Goal: Task Accomplishment & Management: Manage account settings

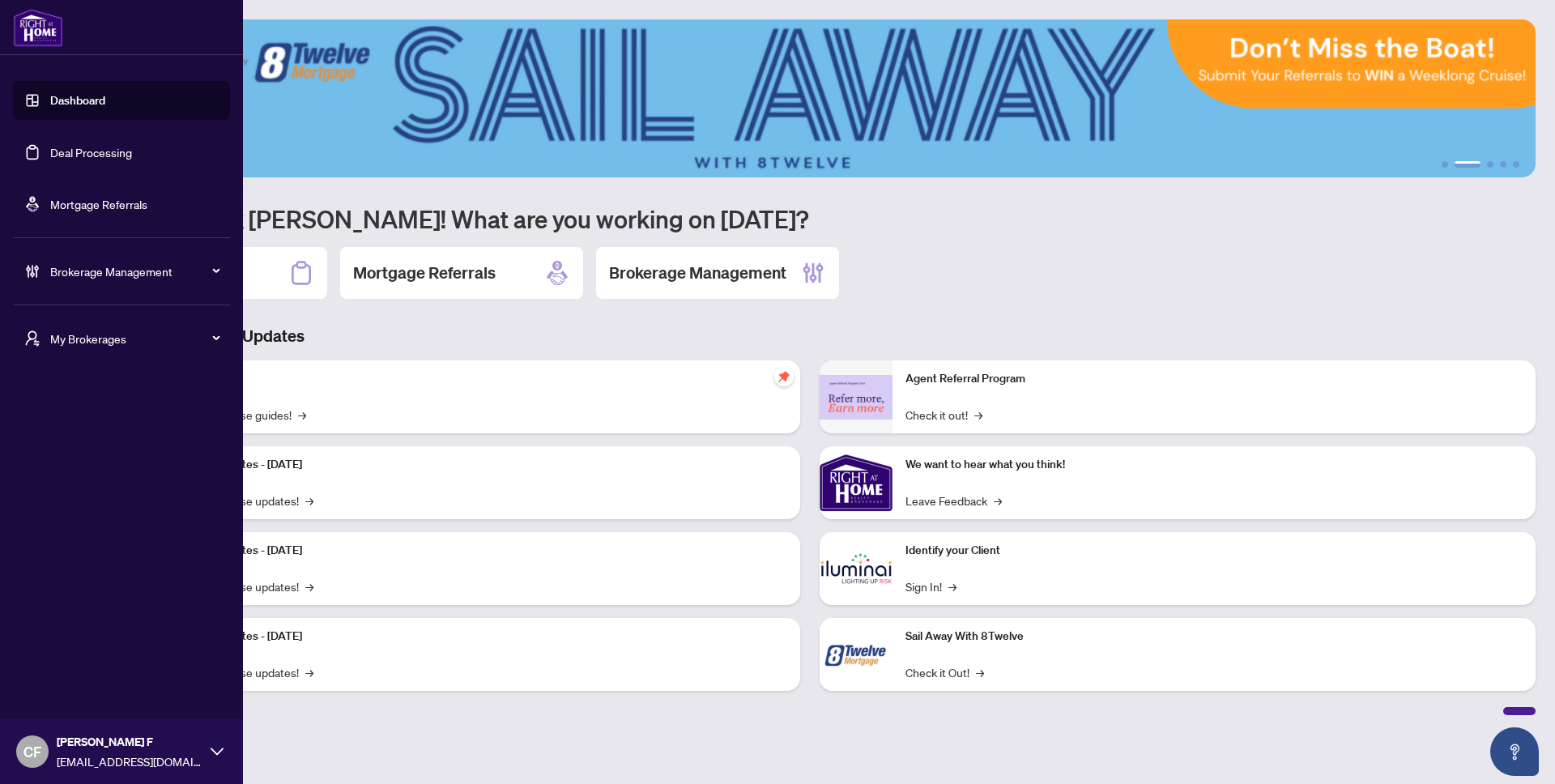
click at [46, 345] on div "My Brokerages" at bounding box center [121, 338] width 217 height 39
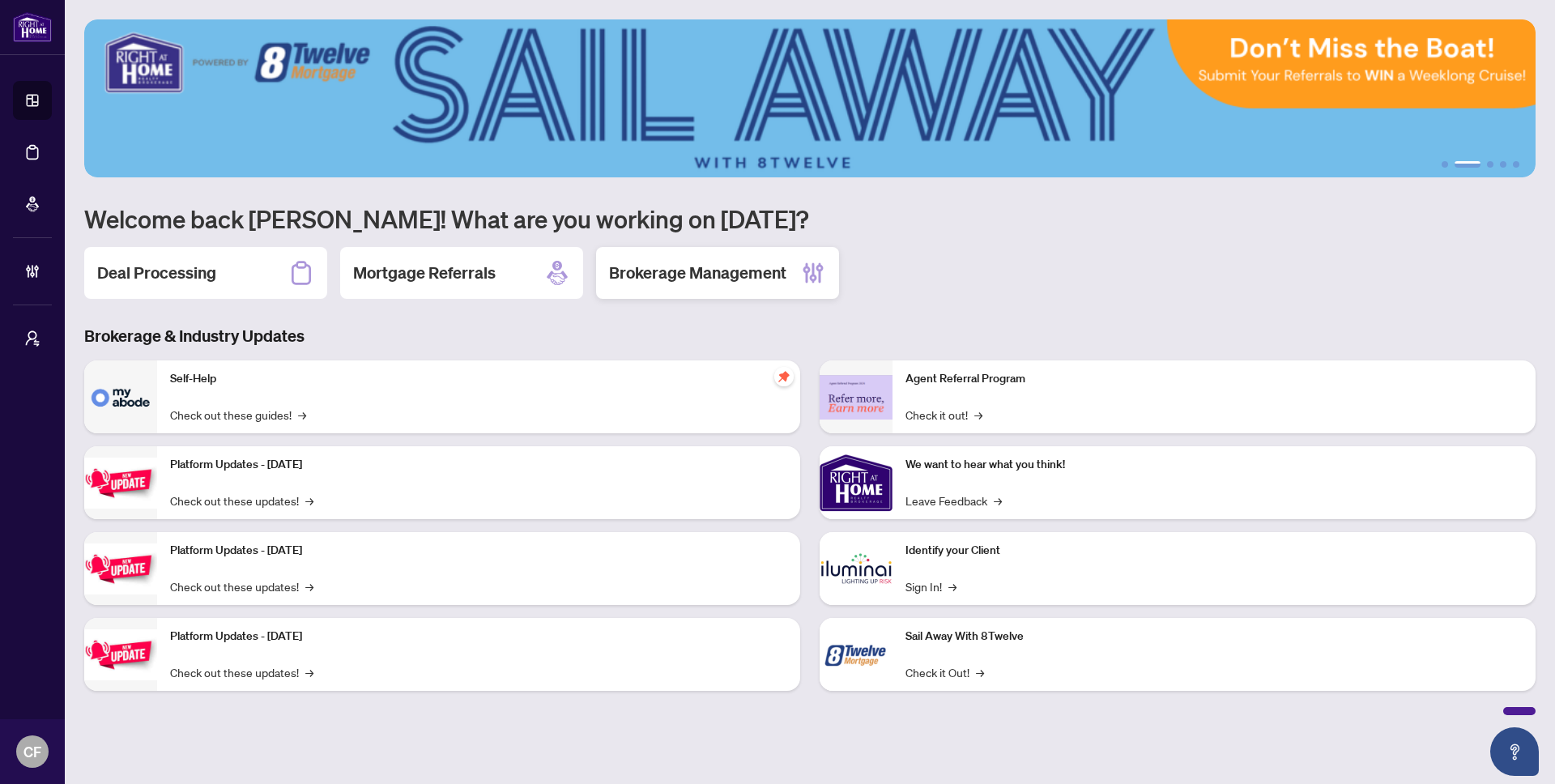
click at [736, 271] on h2 "Brokerage Management" at bounding box center [698, 273] width 177 height 23
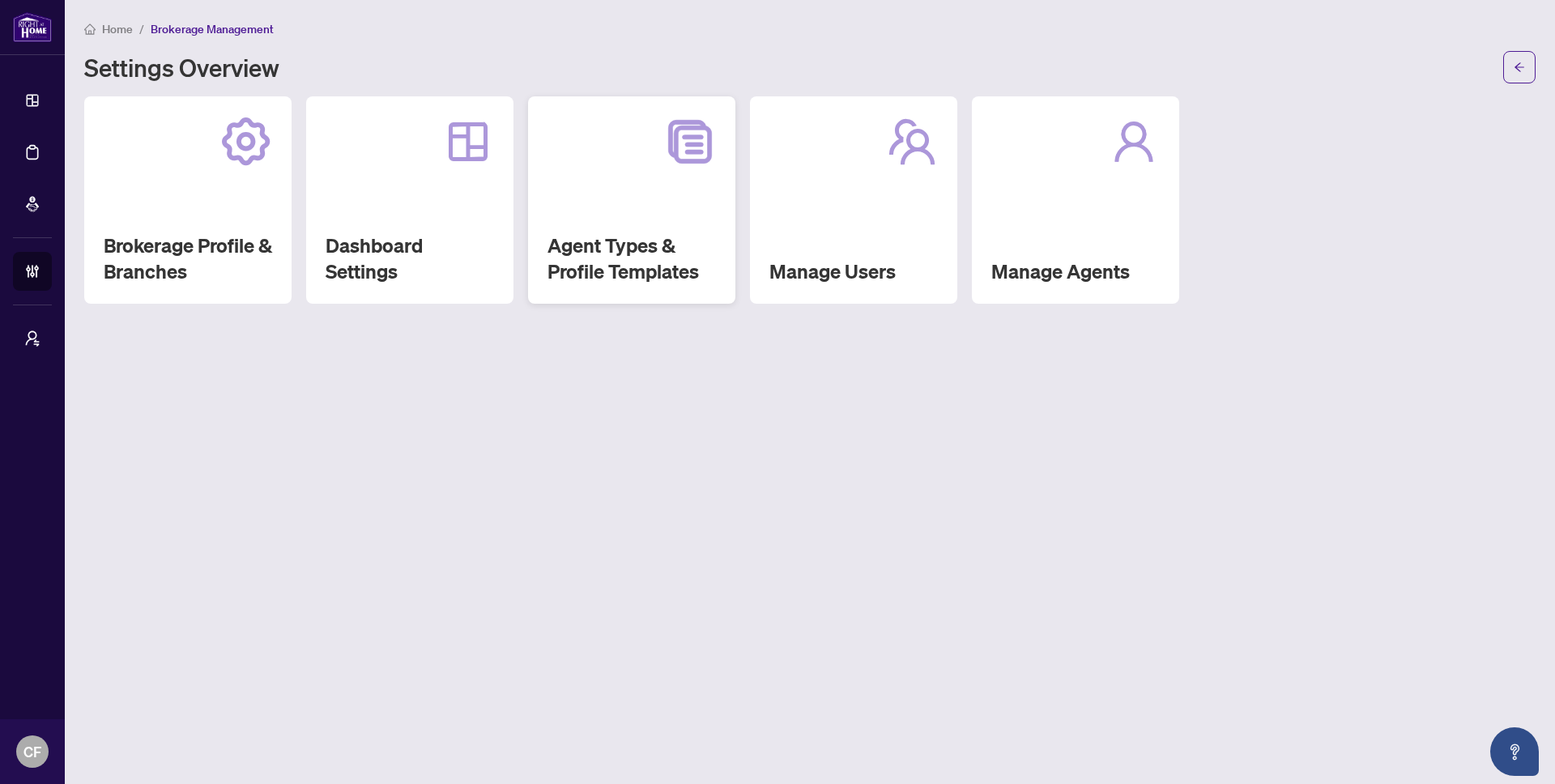
click at [732, 262] on div "Agent Types & Profile Templates" at bounding box center [632, 200] width 207 height 207
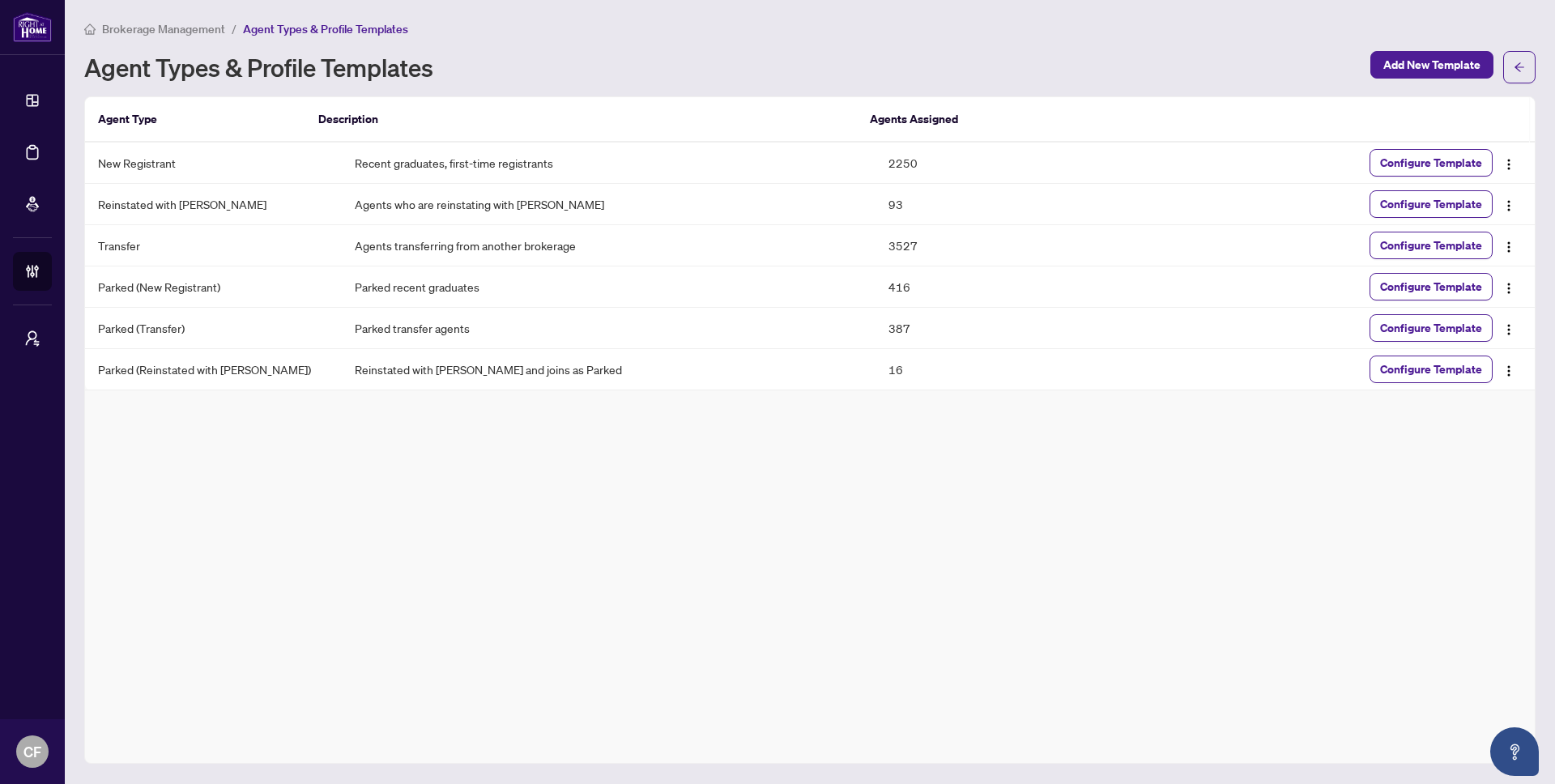
click at [207, 31] on span "Brokerage Management" at bounding box center [163, 30] width 123 height 15
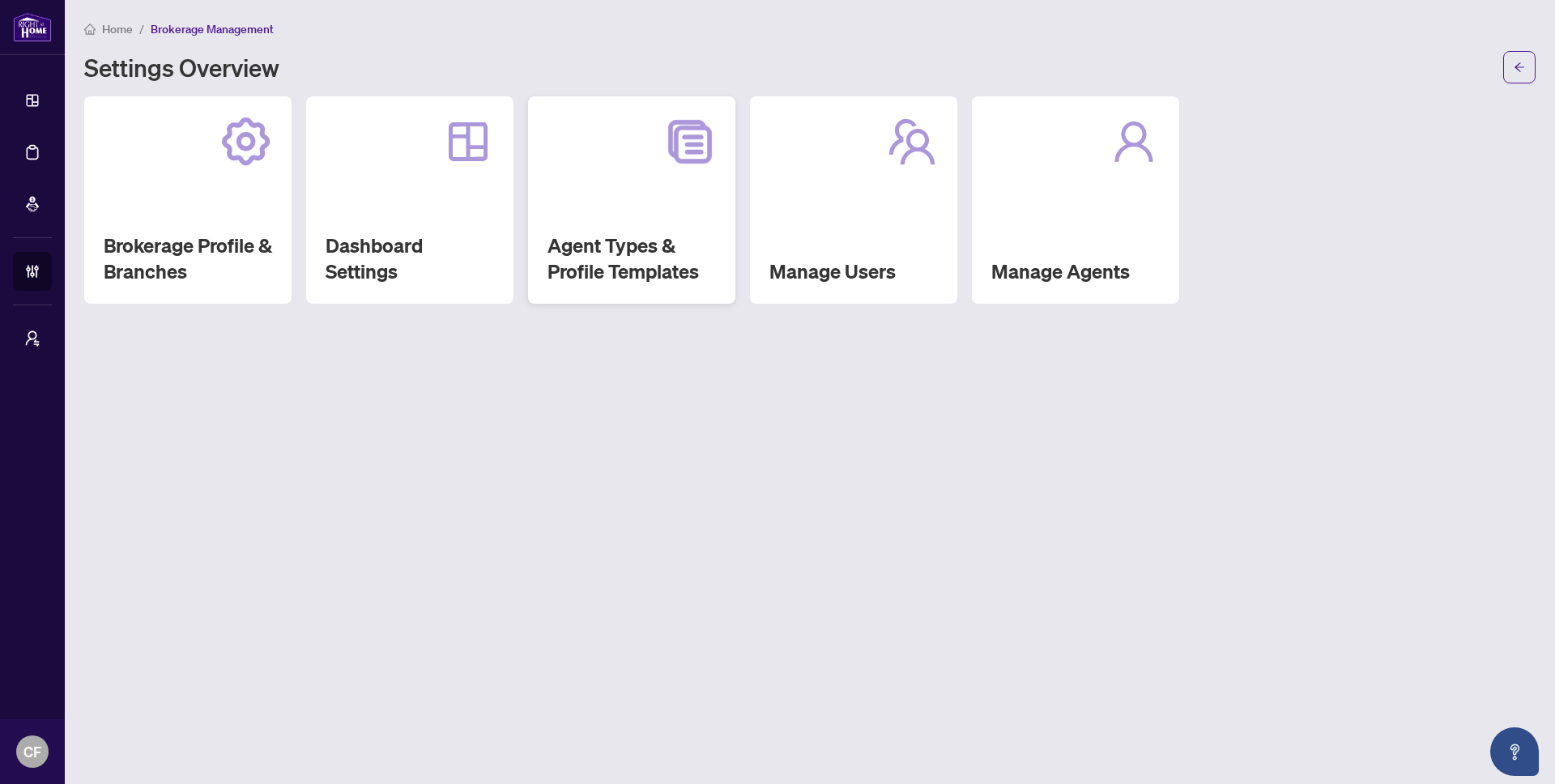
click at [656, 195] on div "Agent Types & Profile Templates" at bounding box center [632, 200] width 207 height 207
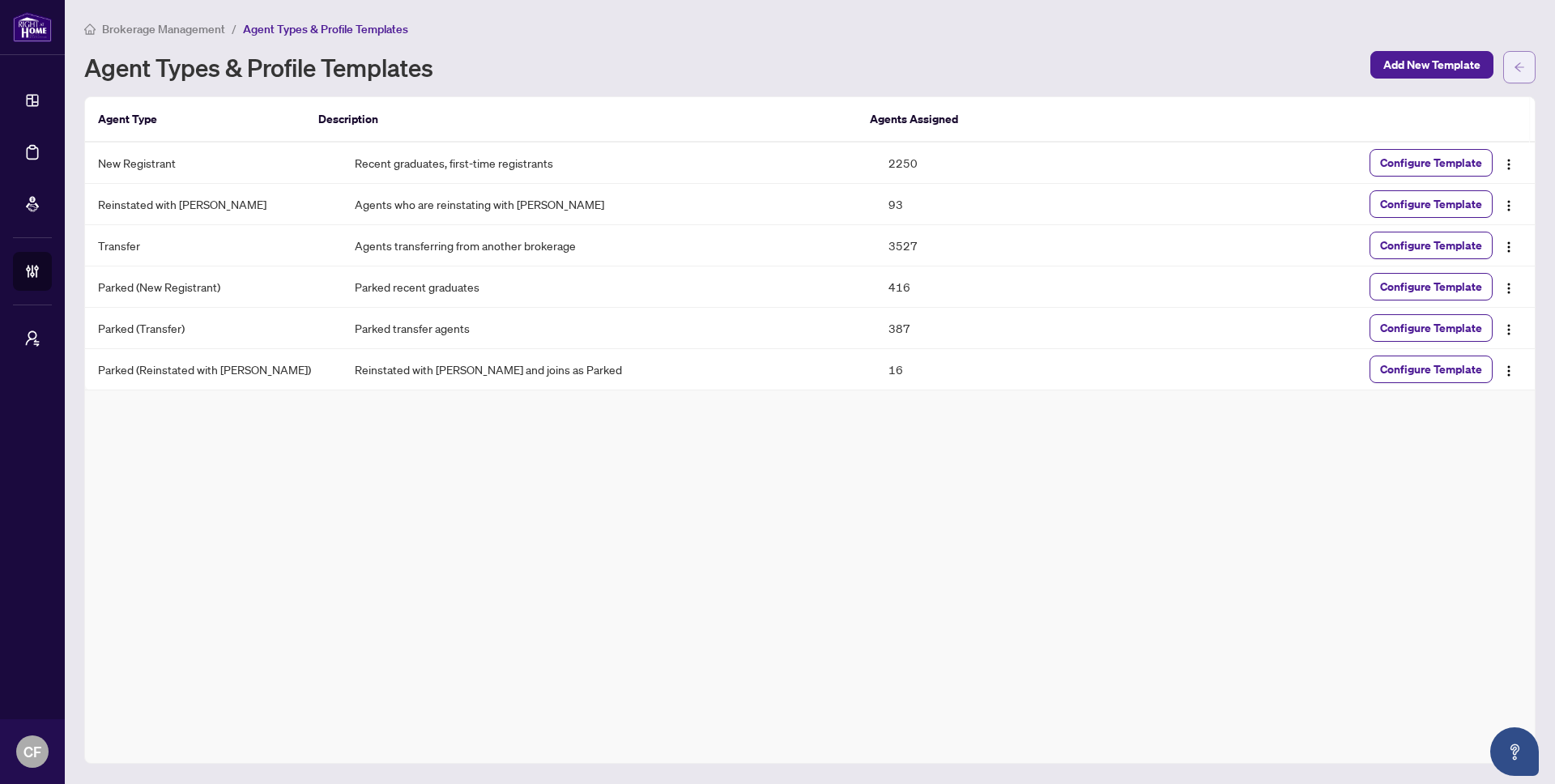
click at [1534, 64] on button "button" at bounding box center [1520, 67] width 33 height 33
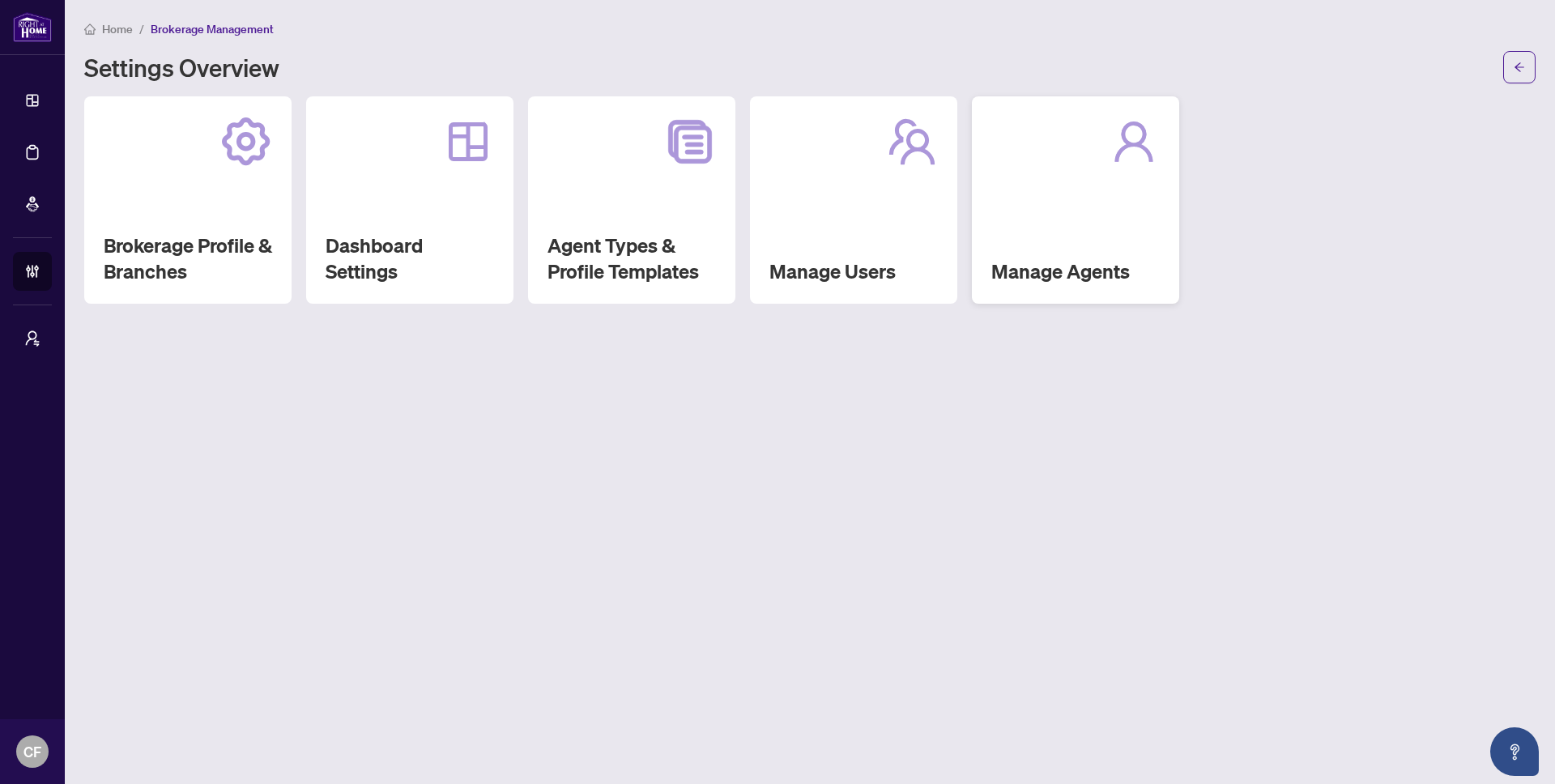
click at [1025, 271] on h2 "Manage Agents" at bounding box center [1075, 271] width 168 height 26
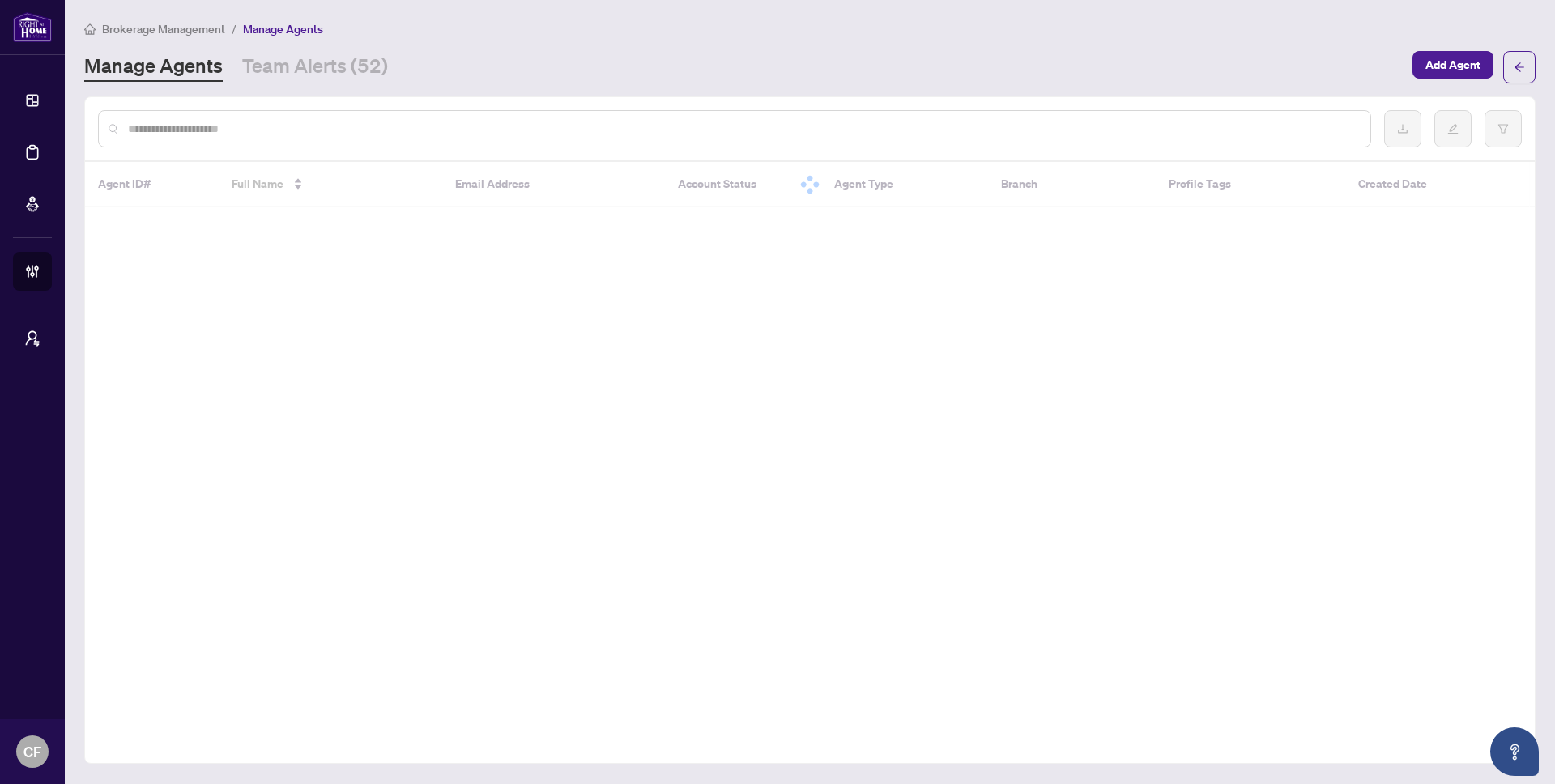
click at [660, 127] on input "text" at bounding box center [742, 129] width 1229 height 18
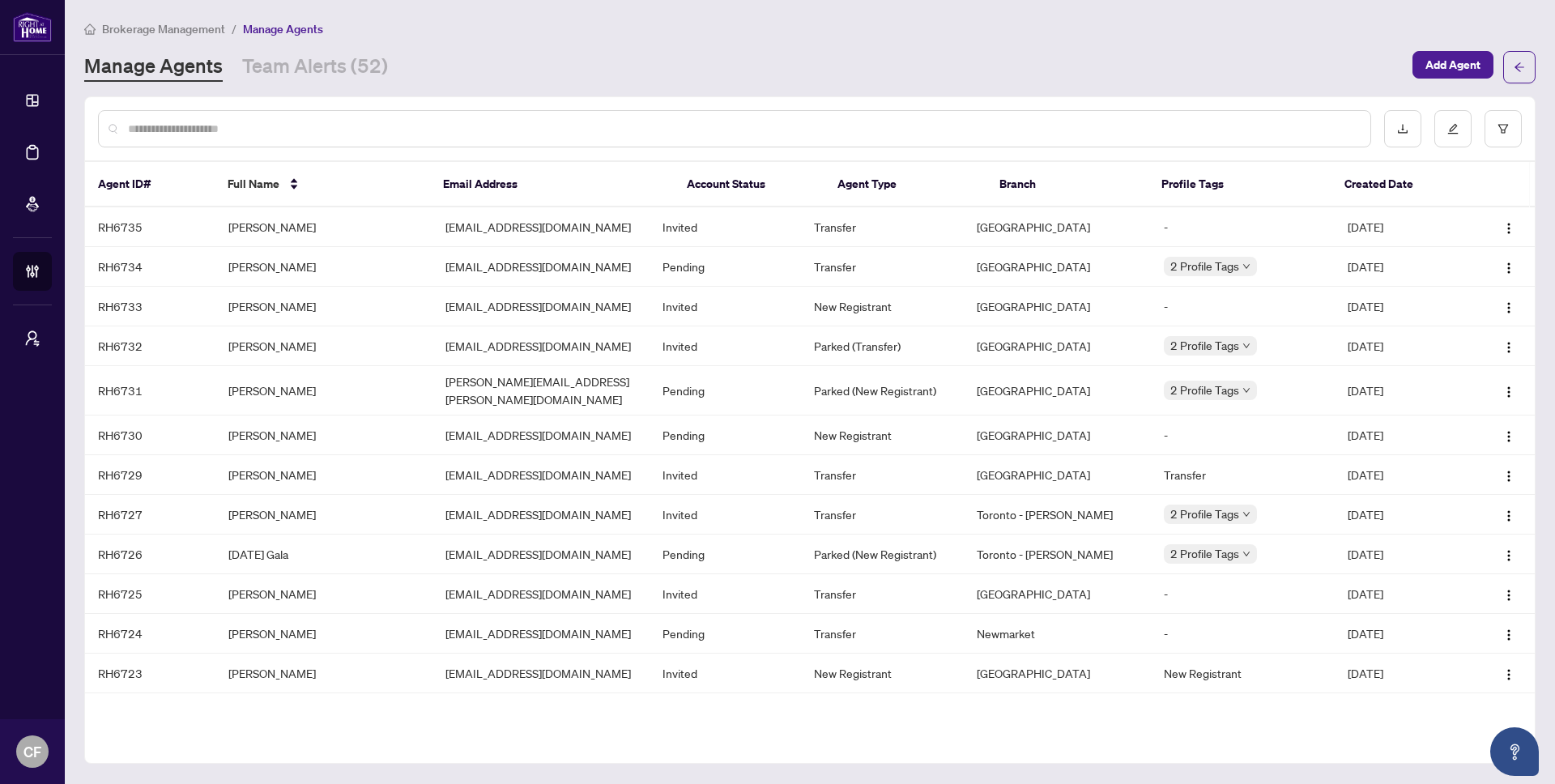
paste input "**********"
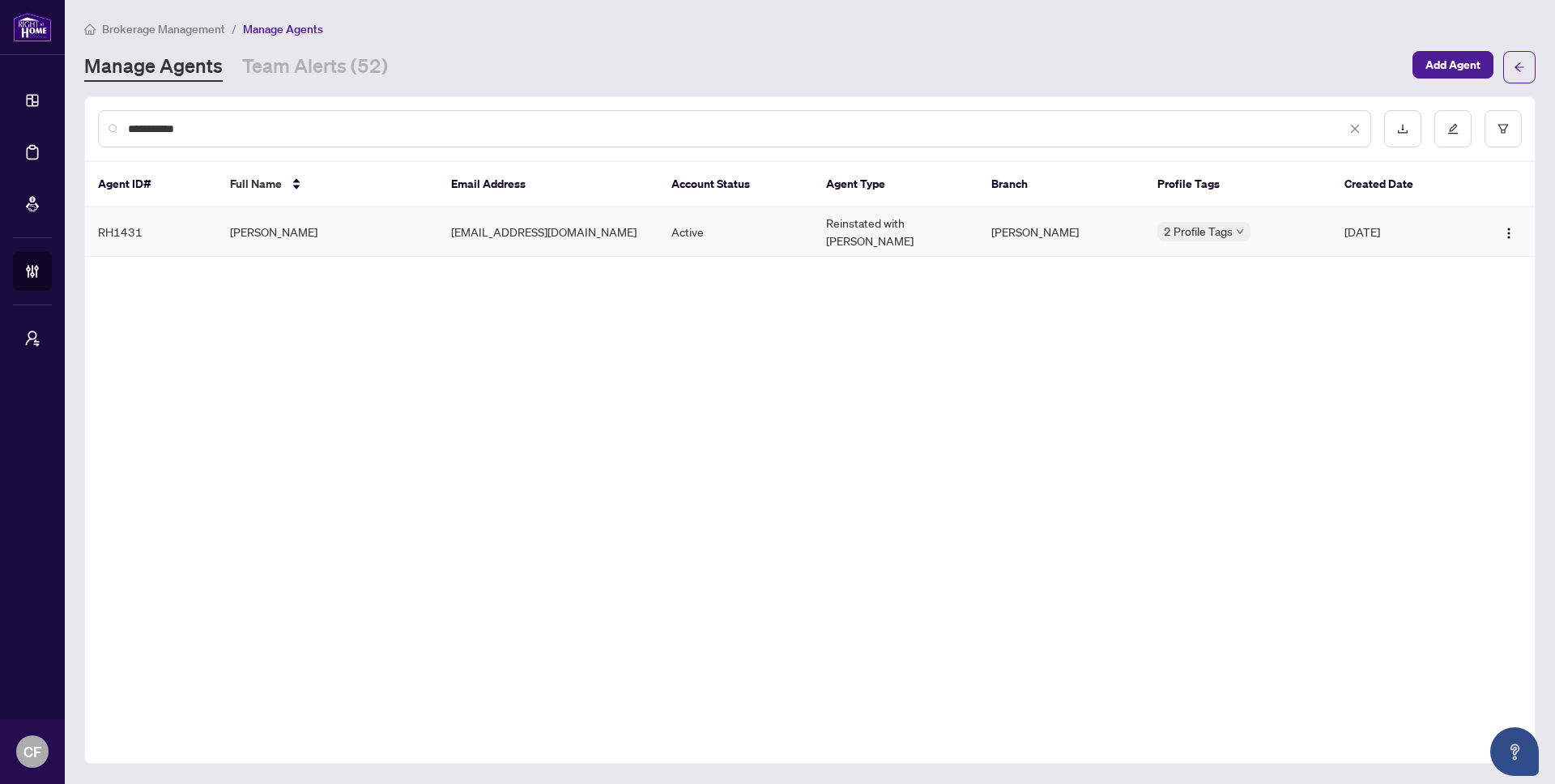
type input "**********"
click at [669, 222] on td "Active" at bounding box center [736, 232] width 155 height 49
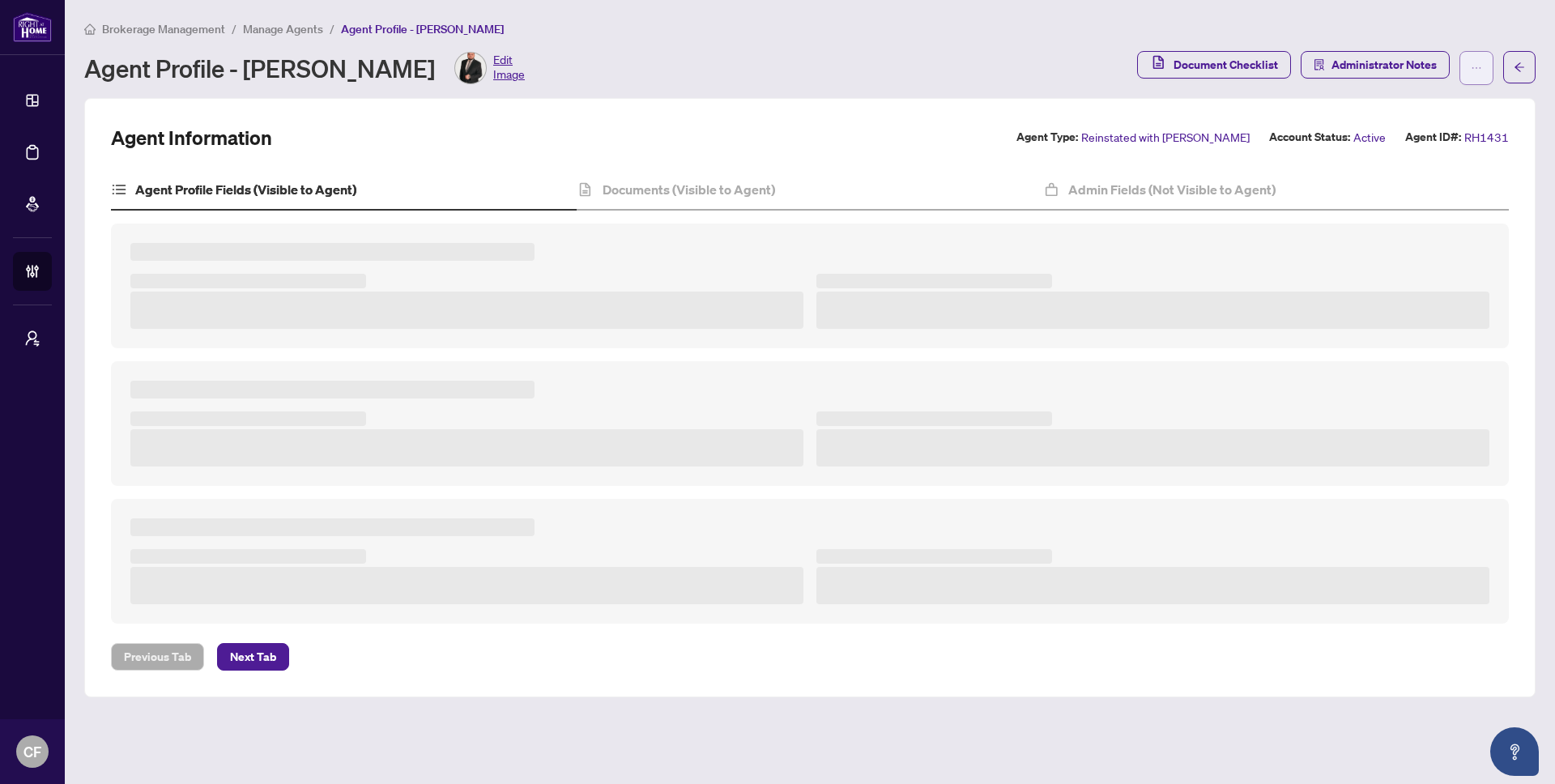
click at [1486, 71] on div "Document Checklist Administrator Notes" at bounding box center [1337, 67] width 399 height 34
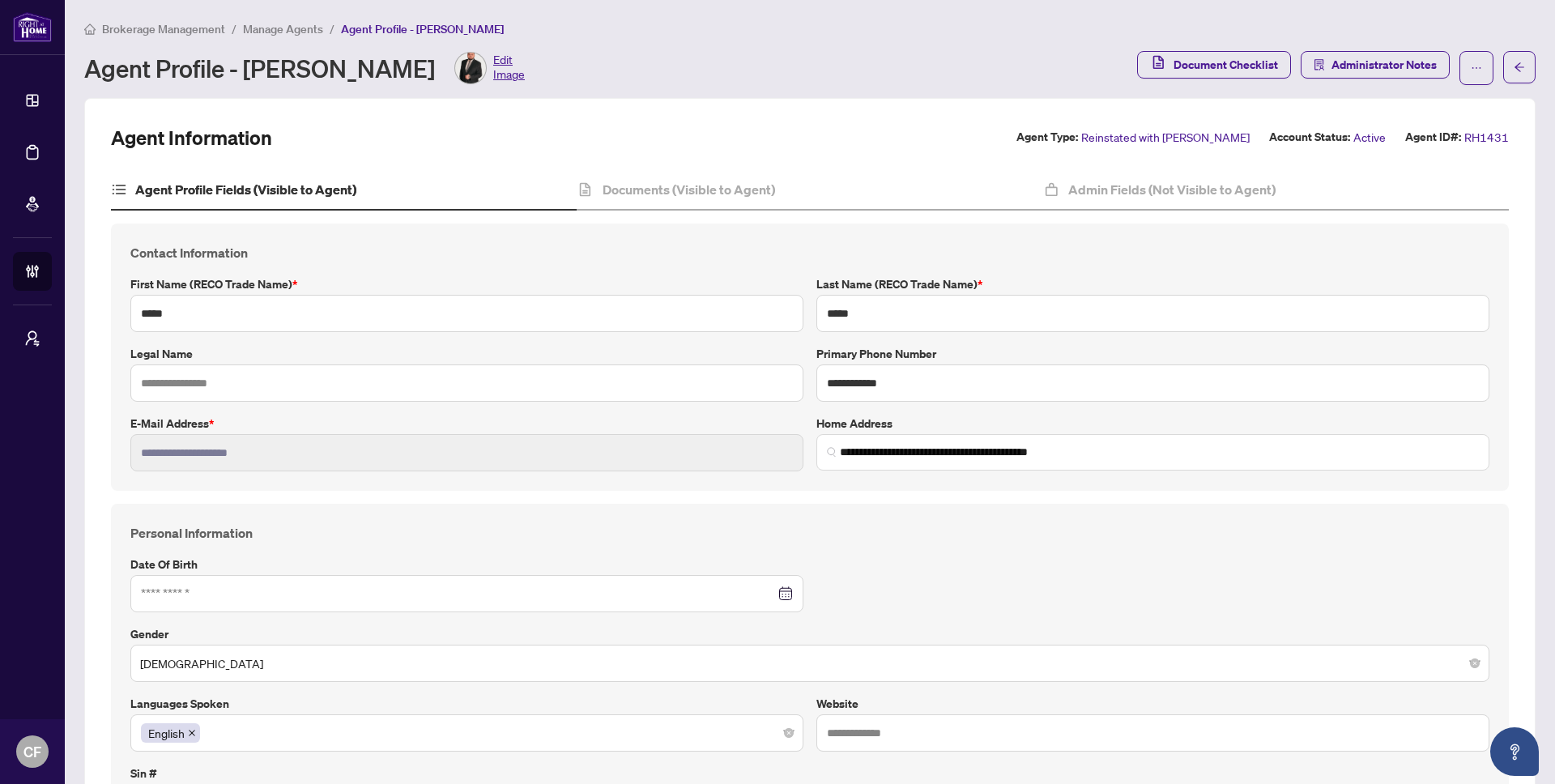
type input "**********"
click at [1471, 67] on icon "ellipsis" at bounding box center [1477, 68] width 11 height 11
click at [1442, 185] on span "Agent Activity History" at bounding box center [1412, 181] width 111 height 18
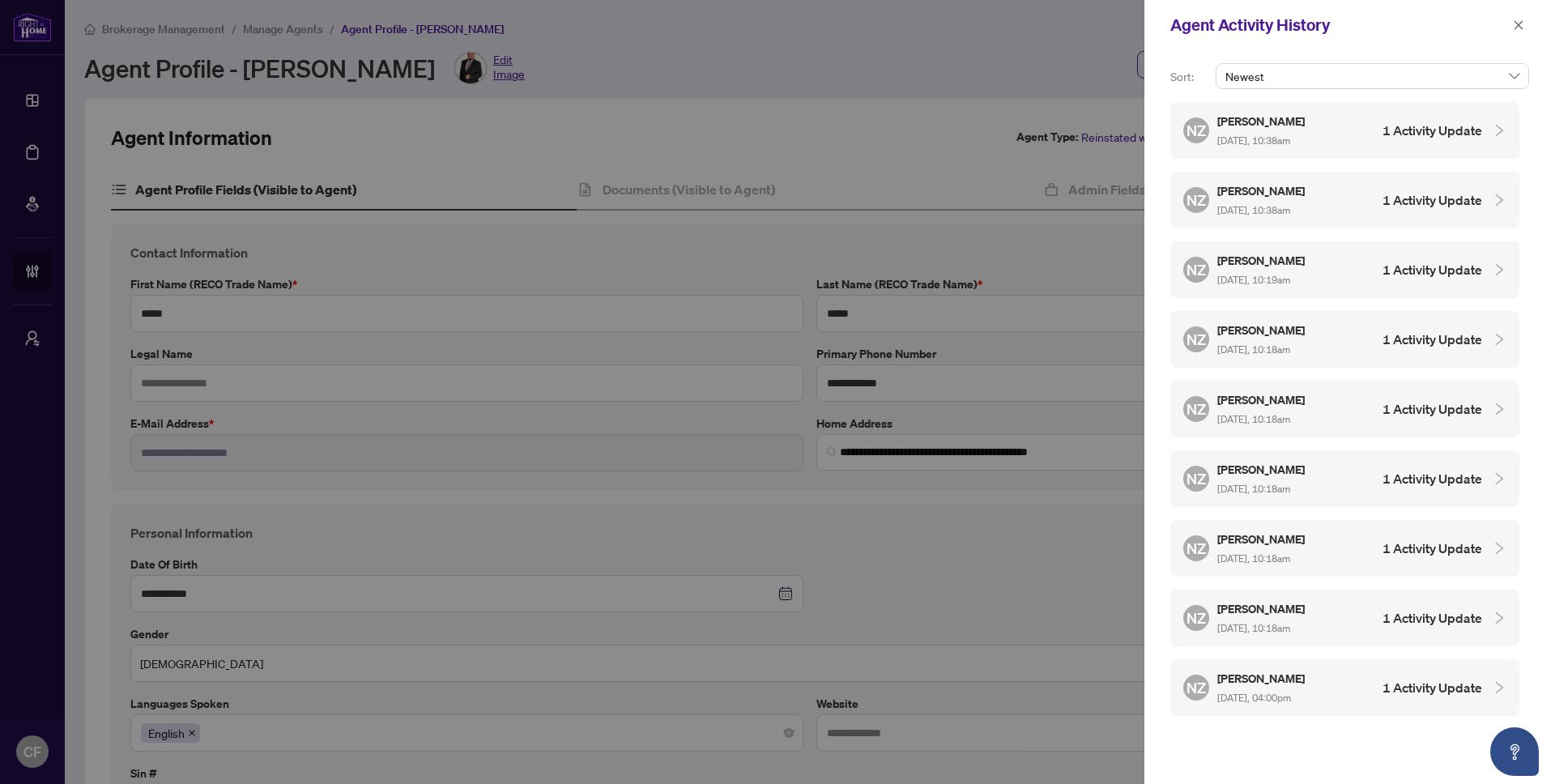
click at [1414, 621] on h4 "1 Activity Update" at bounding box center [1432, 618] width 99 height 20
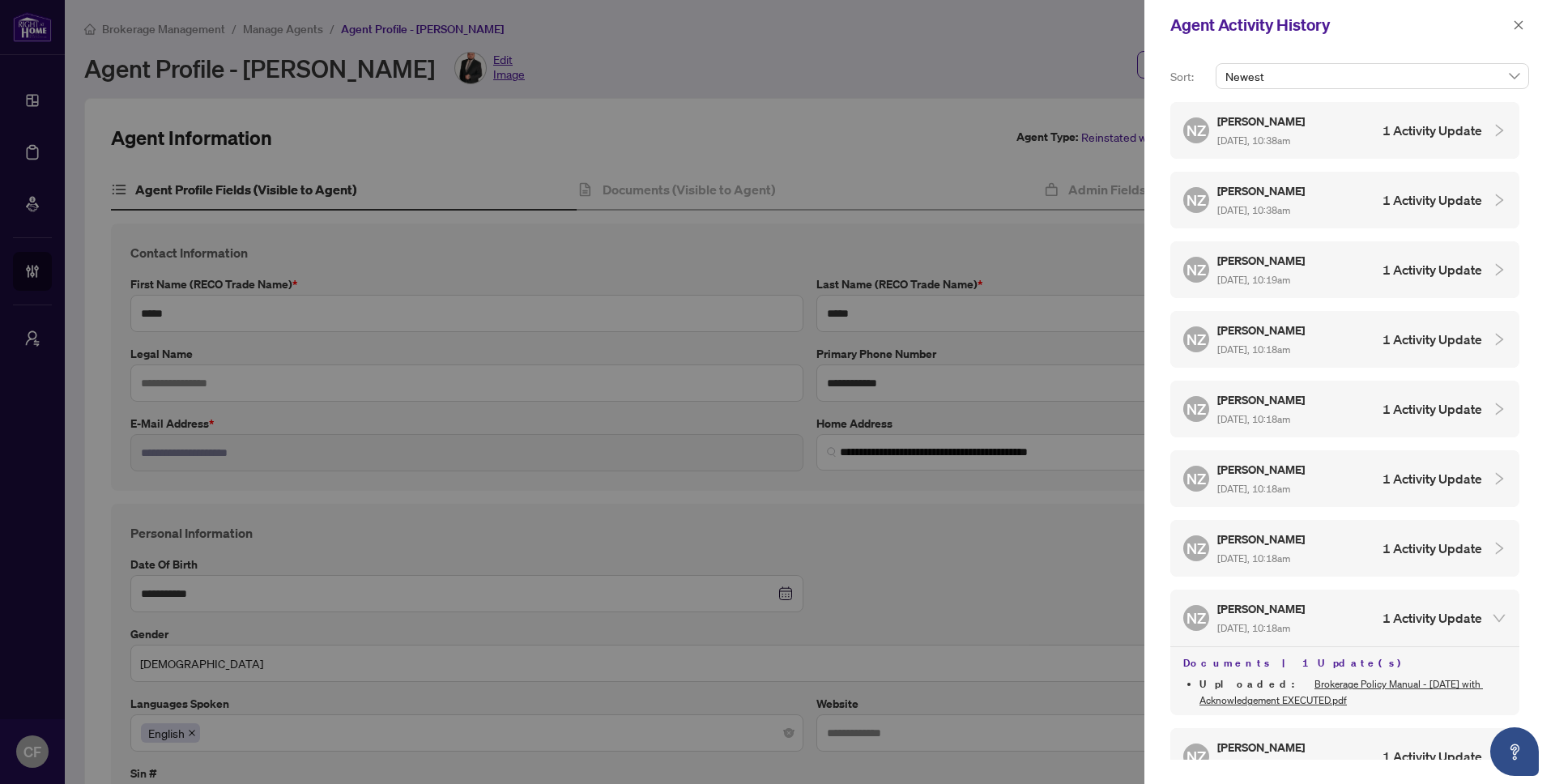
click at [1418, 563] on div "NZ [PERSON_NAME] [DATE], 10:18am 1 Activity Update" at bounding box center [1345, 548] width 349 height 57
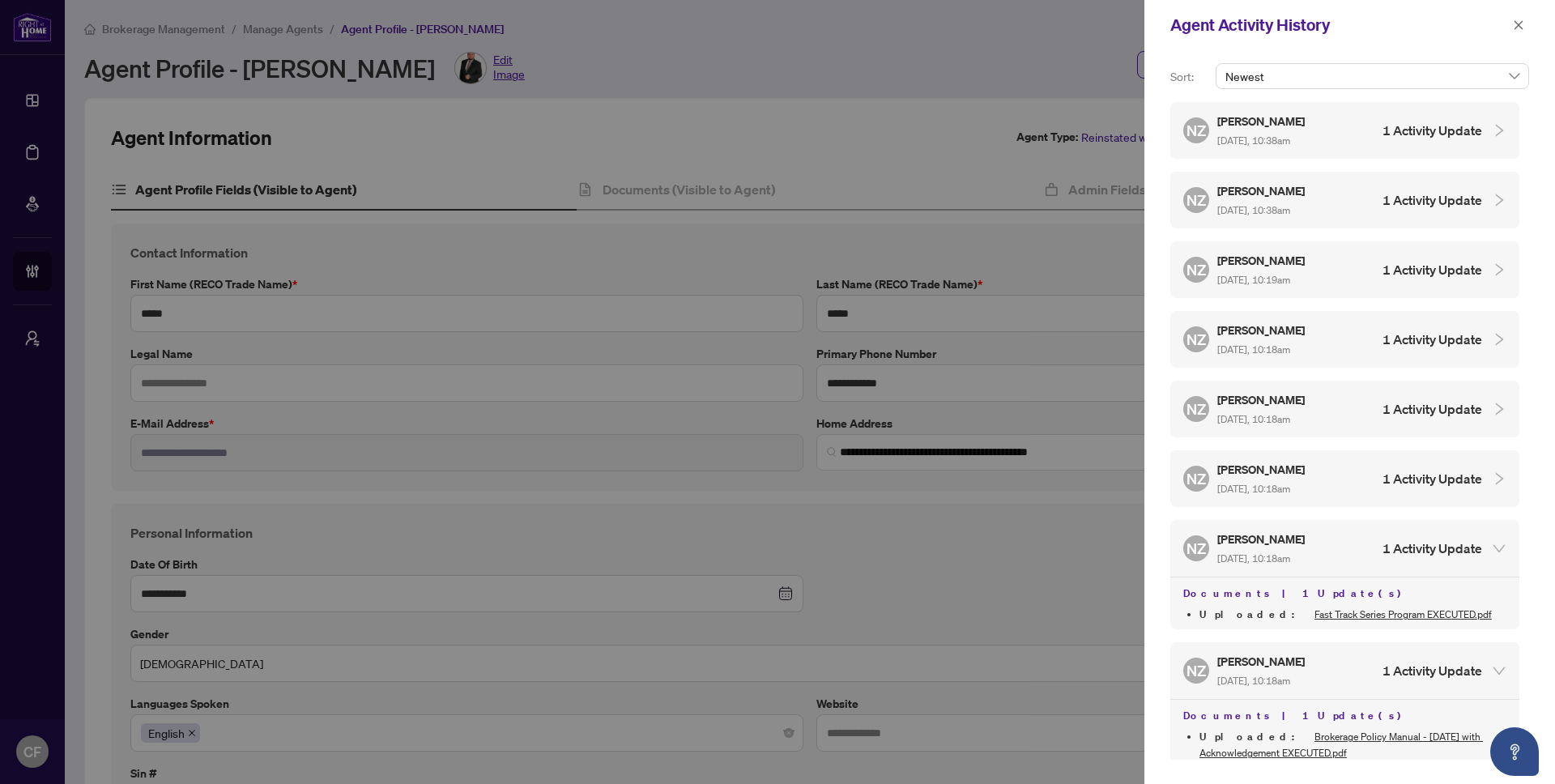
click at [1419, 502] on div "NZ [PERSON_NAME] [DATE], 10:18am 1 Activity Update" at bounding box center [1345, 478] width 349 height 57
drag, startPoint x: 1436, startPoint y: 464, endPoint x: 1432, endPoint y: 436, distance: 28.3
click at [1436, 469] on h4 "1 Activity Update" at bounding box center [1432, 479] width 99 height 20
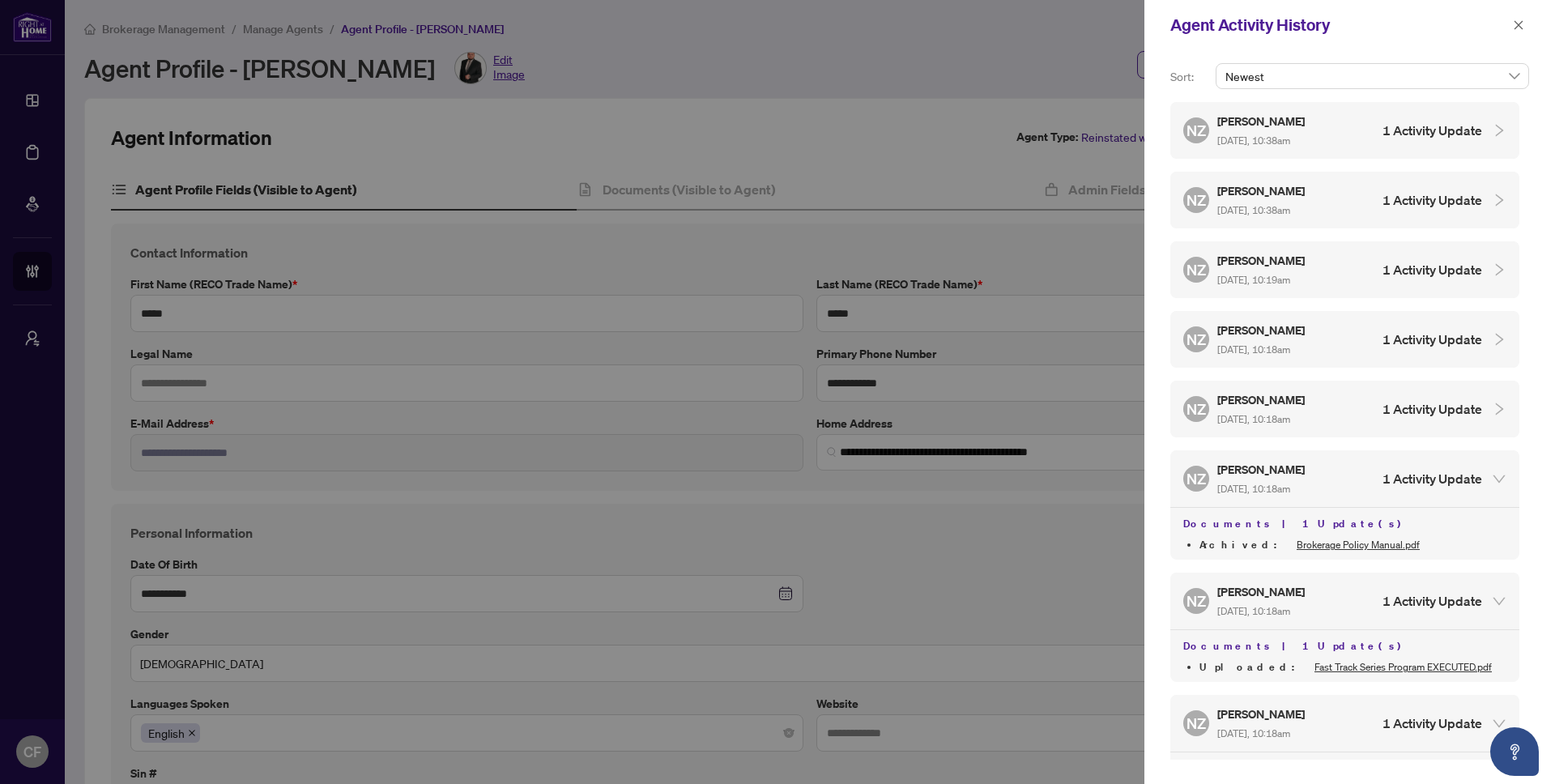
click at [1433, 422] on div "NZ [PERSON_NAME] [DATE], 10:18am 1 Activity Update" at bounding box center [1333, 408] width 299 height 37
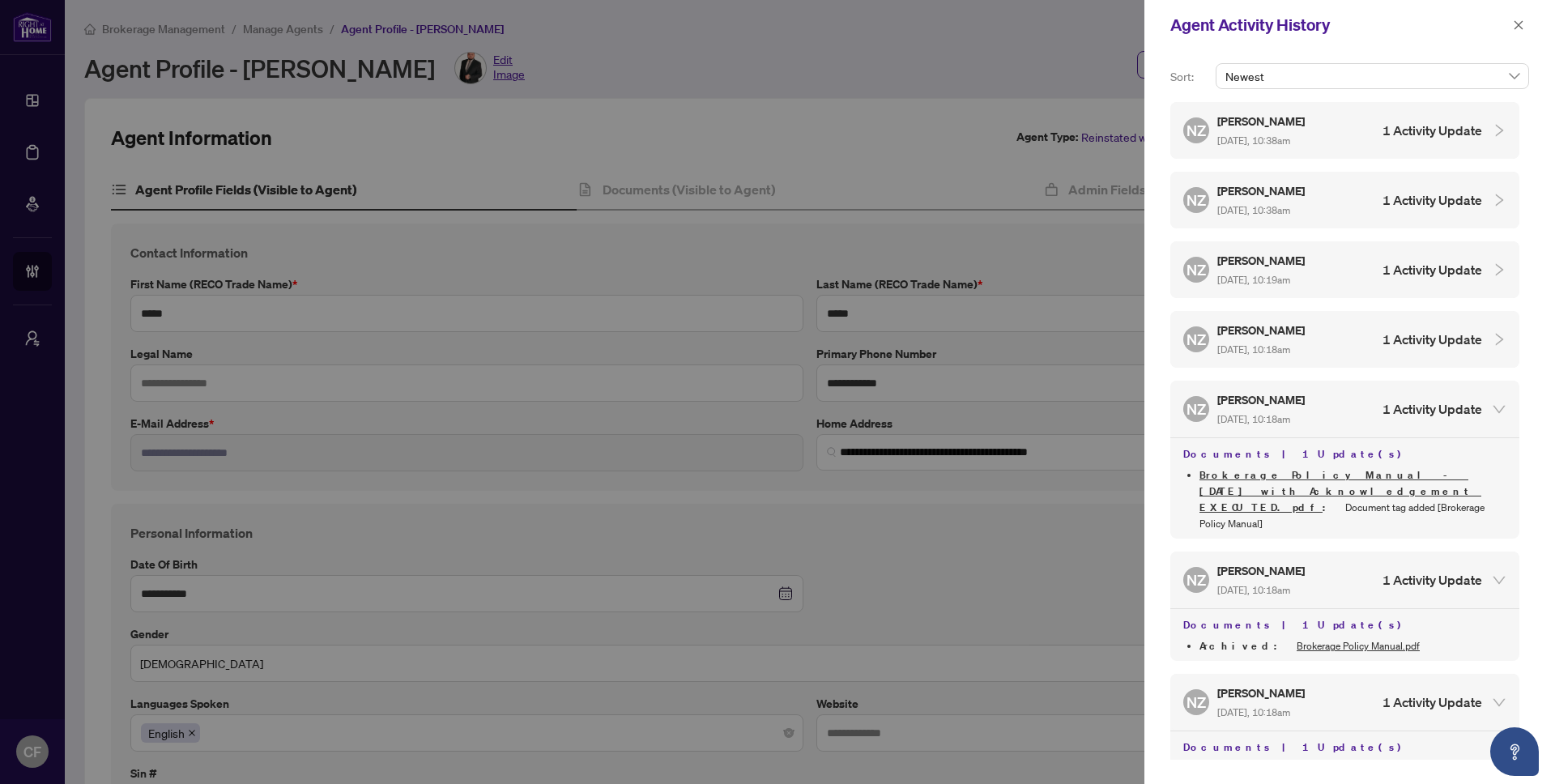
click at [1430, 347] on div "NZ [PERSON_NAME] [DATE], 10:18am 1 Activity Update" at bounding box center [1333, 339] width 299 height 37
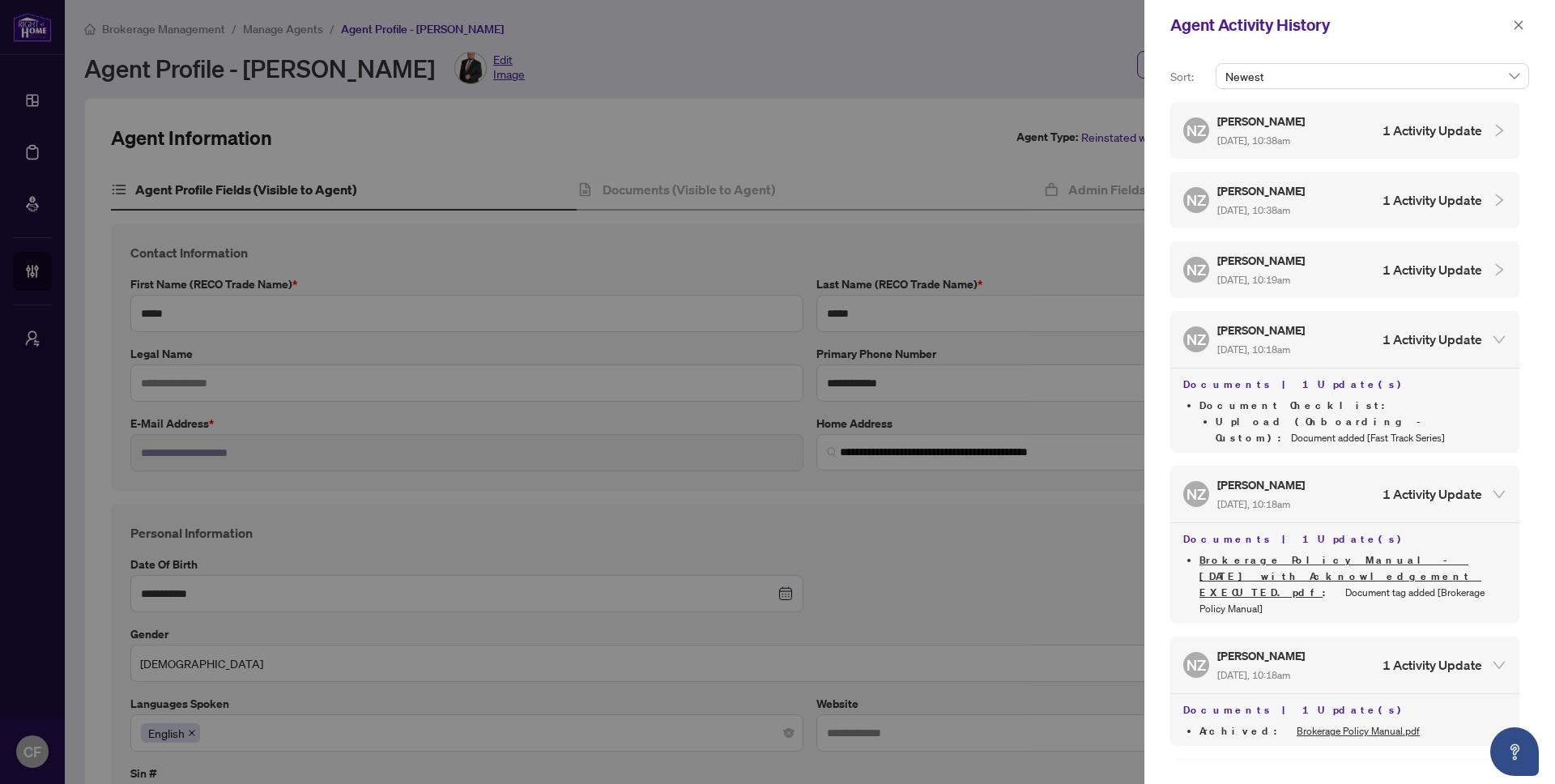
click at [1431, 288] on div "NZ [PERSON_NAME] [DATE], 10:19am 1 Activity Update" at bounding box center [1345, 269] width 349 height 57
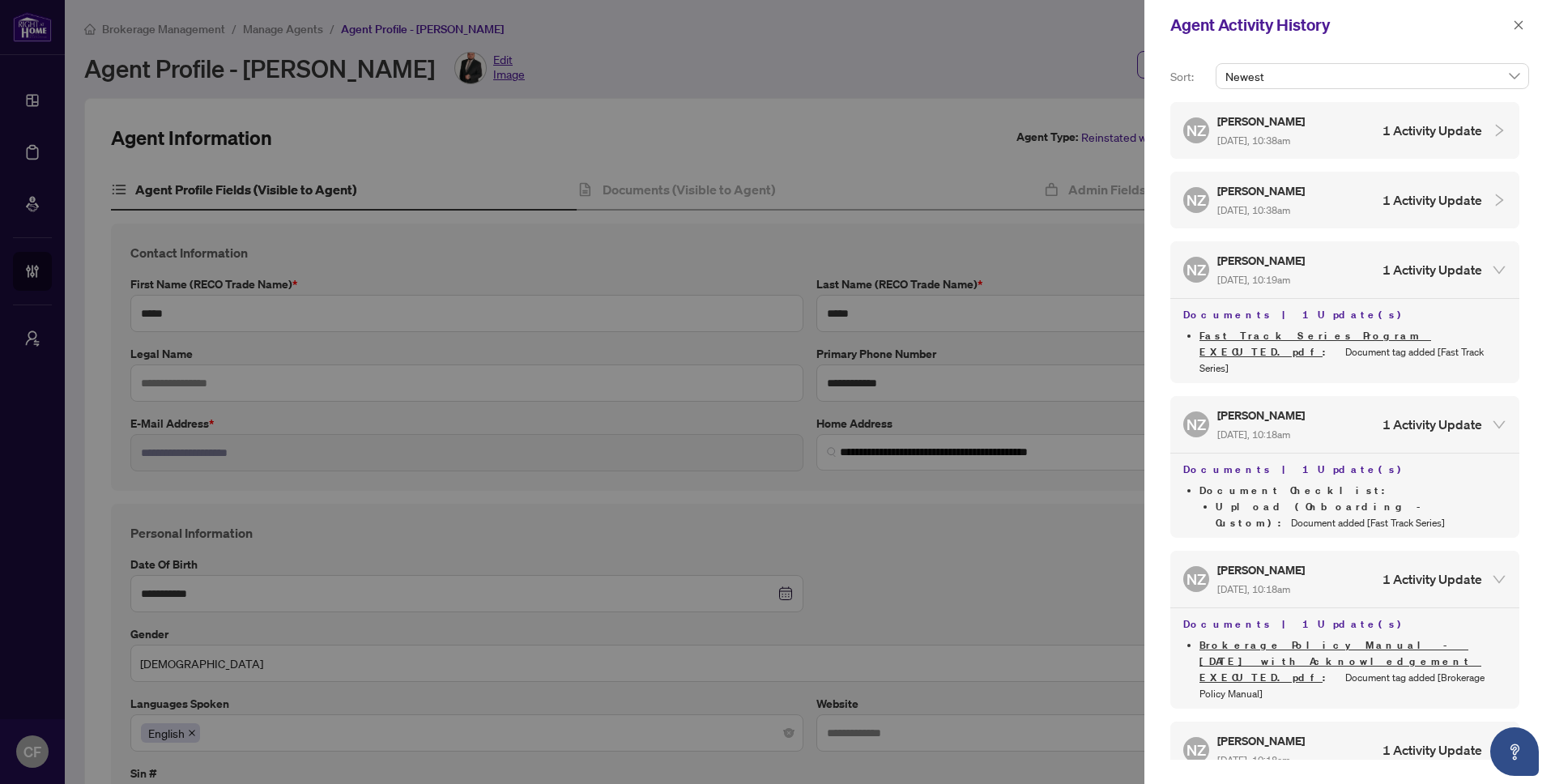
click at [1429, 210] on div "NZ [PERSON_NAME] [DATE], 10:38am 1 Activity Update" at bounding box center [1333, 199] width 299 height 37
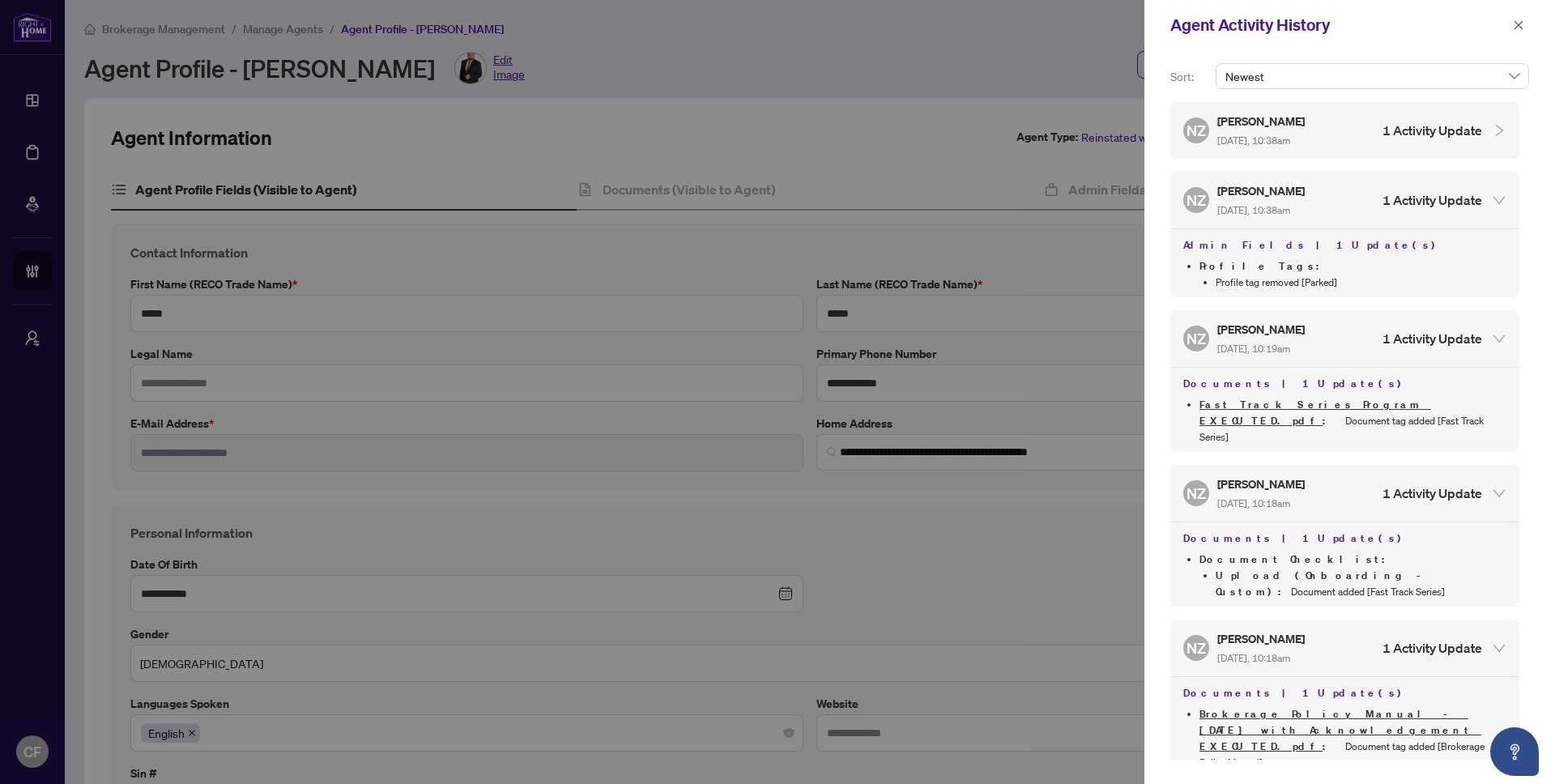
click at [1424, 143] on div "NZ [PERSON_NAME] [DATE], 10:38am 1 Activity Update" at bounding box center [1333, 130] width 299 height 37
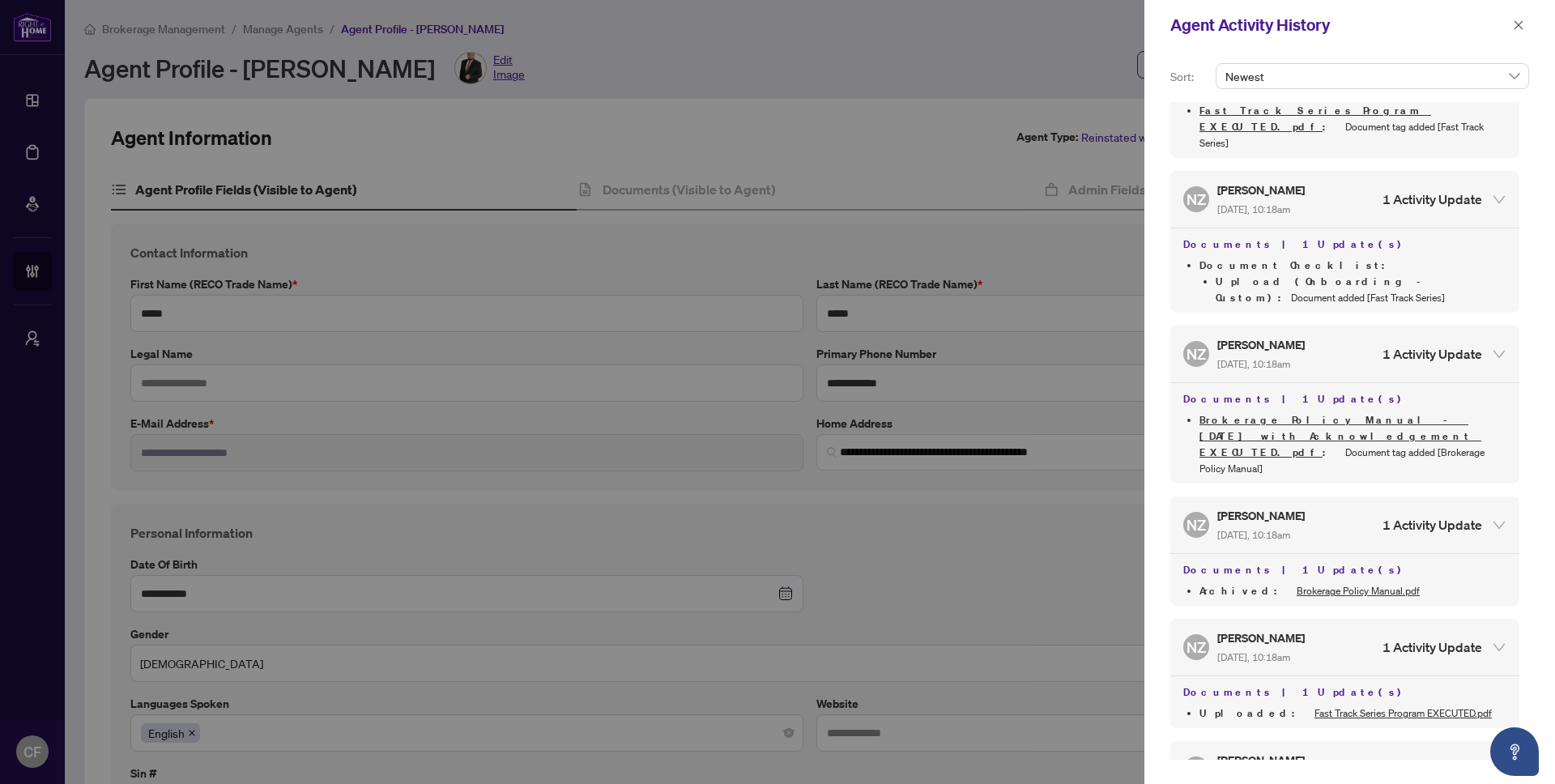
scroll to position [484, 0]
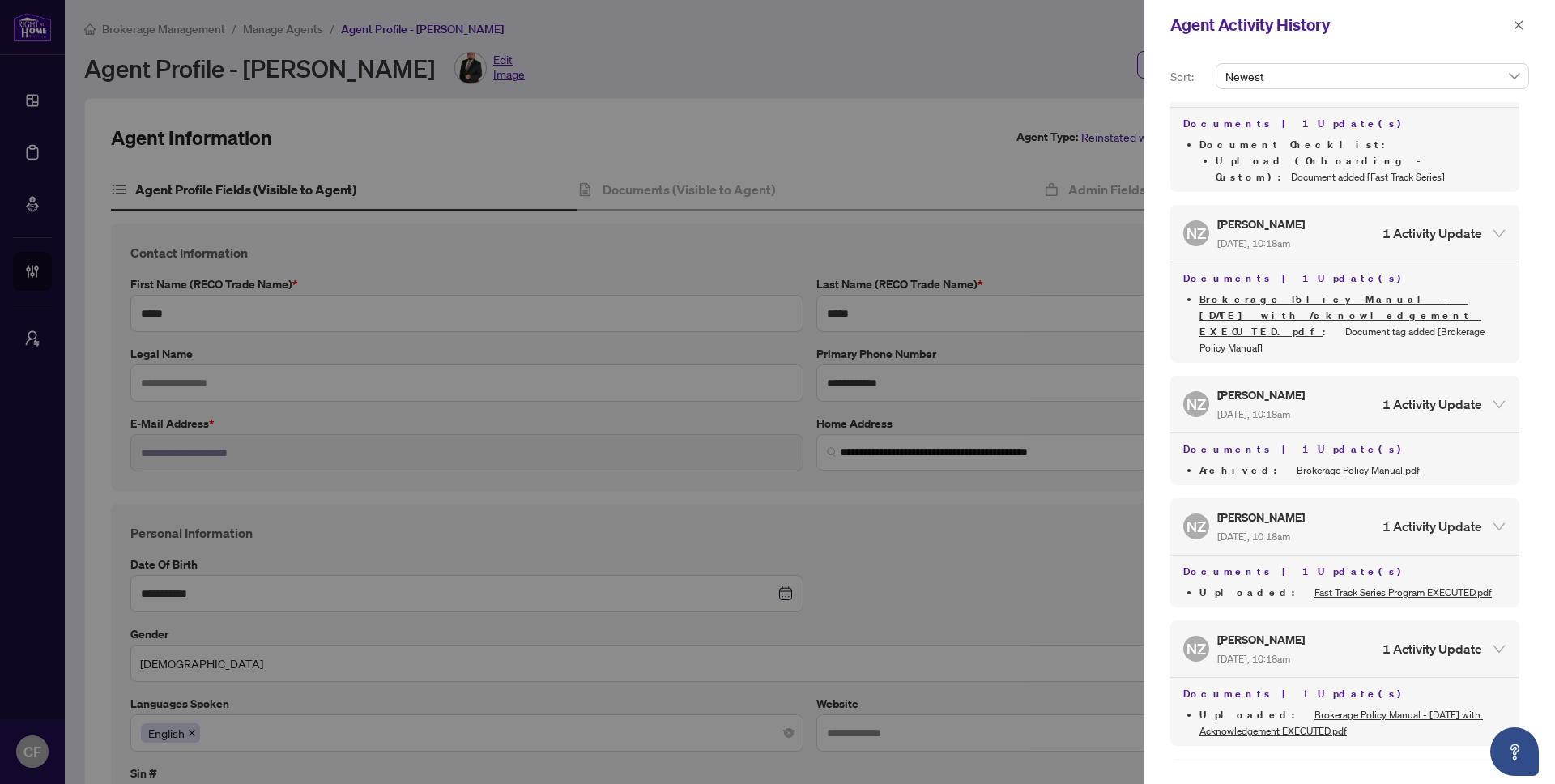
drag, startPoint x: 1415, startPoint y: 735, endPoint x: 1422, endPoint y: 700, distance: 35.7
click at [1415, 777] on h4 "1 Activity Update" at bounding box center [1432, 787] width 99 height 20
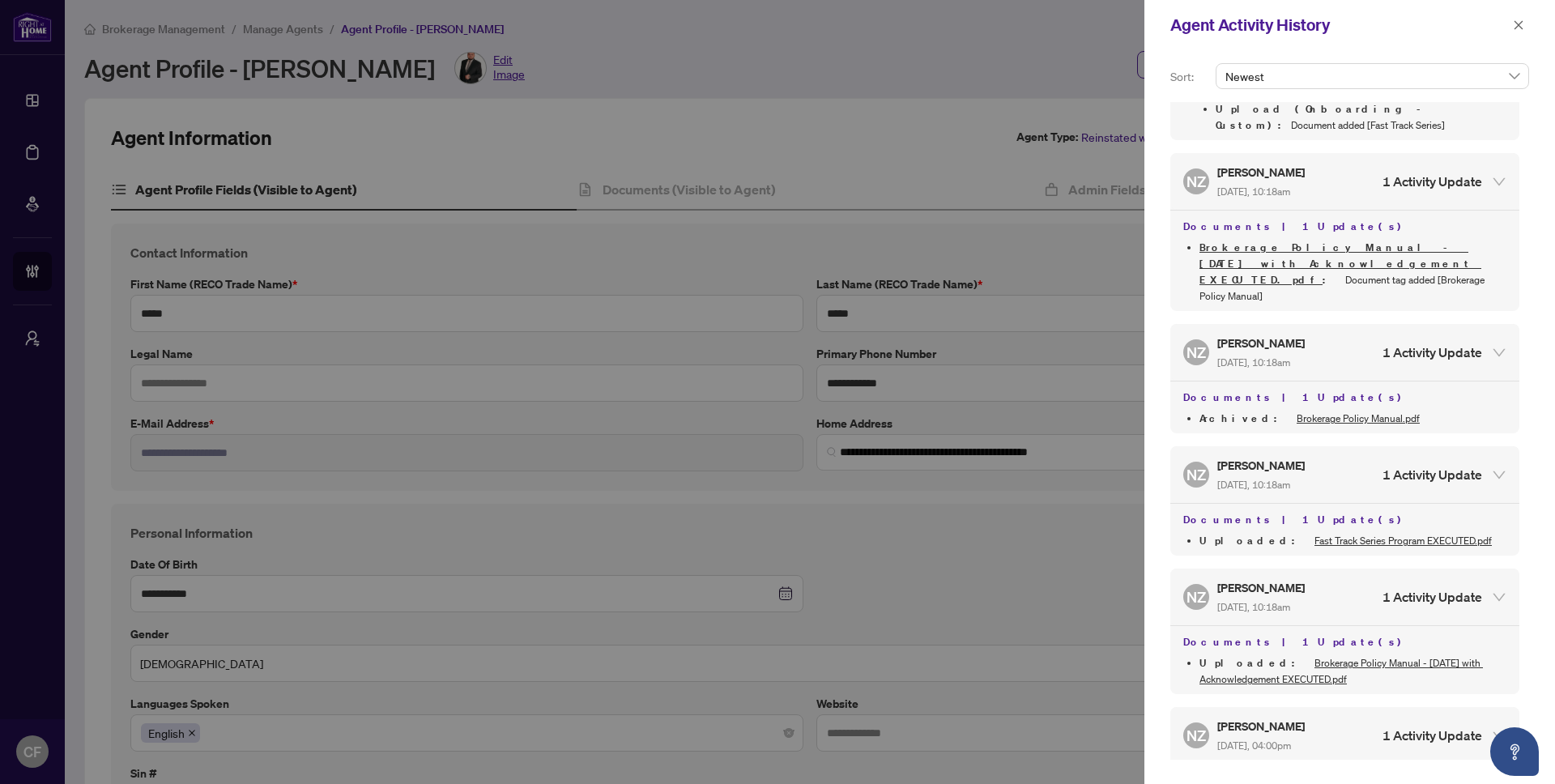
scroll to position [536, 0]
click at [1531, 32] on div "Agent Activity History" at bounding box center [1350, 25] width 411 height 50
click at [1526, 27] on button "button" at bounding box center [1519, 25] width 21 height 20
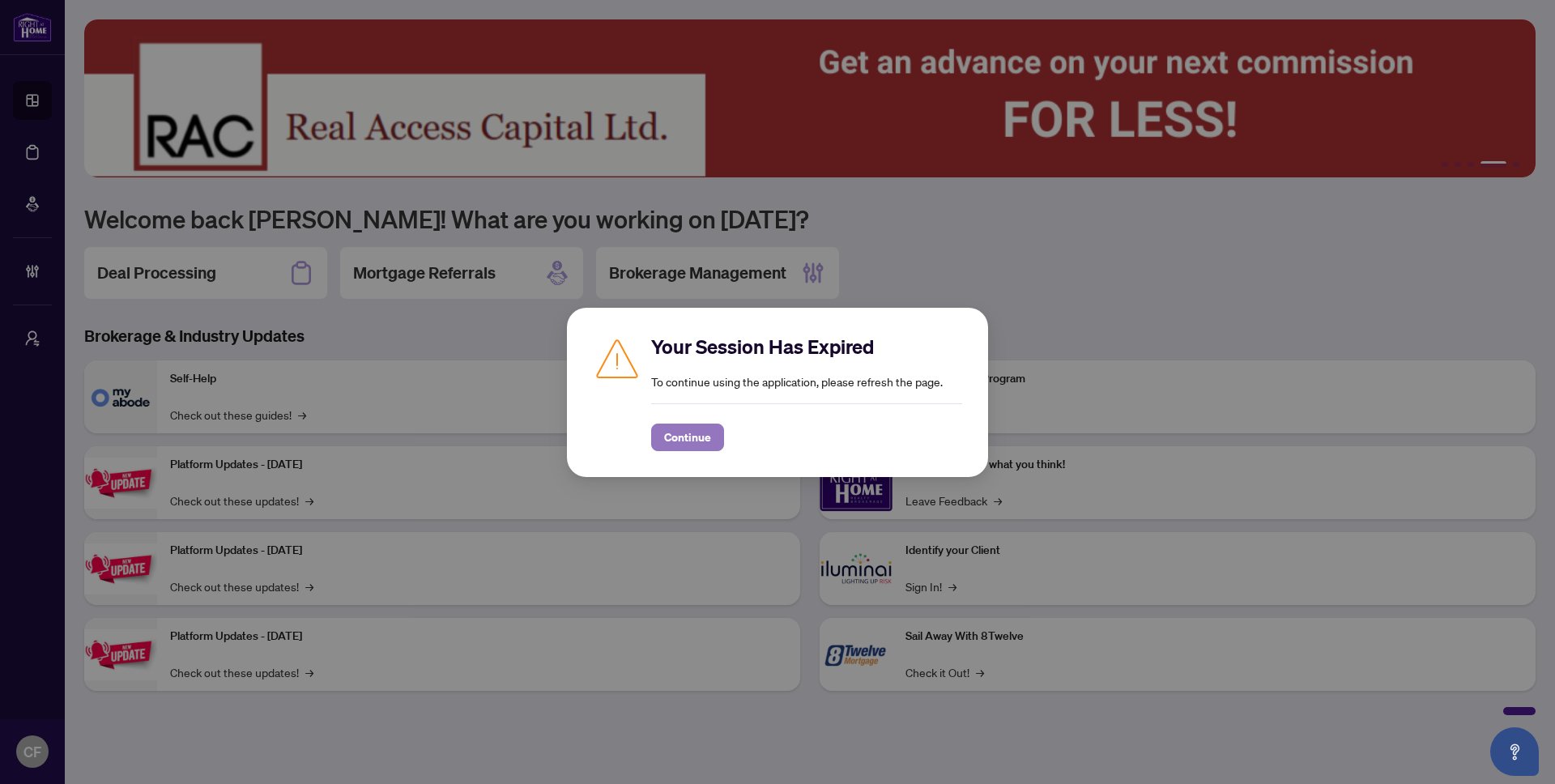
click at [680, 435] on span "Continue" at bounding box center [687, 438] width 47 height 26
